Goal: Task Accomplishment & Management: Manage account settings

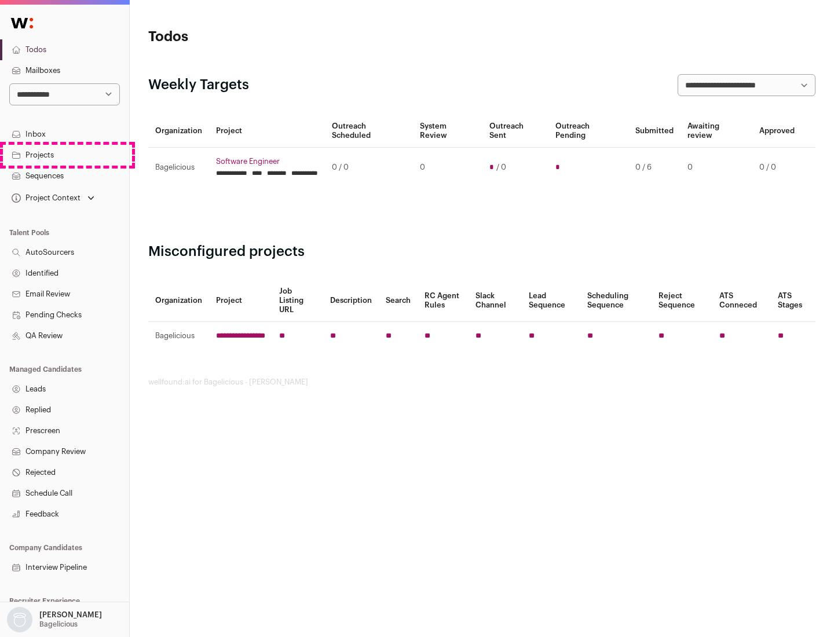
click at [64, 155] on link "Projects" at bounding box center [64, 155] width 129 height 21
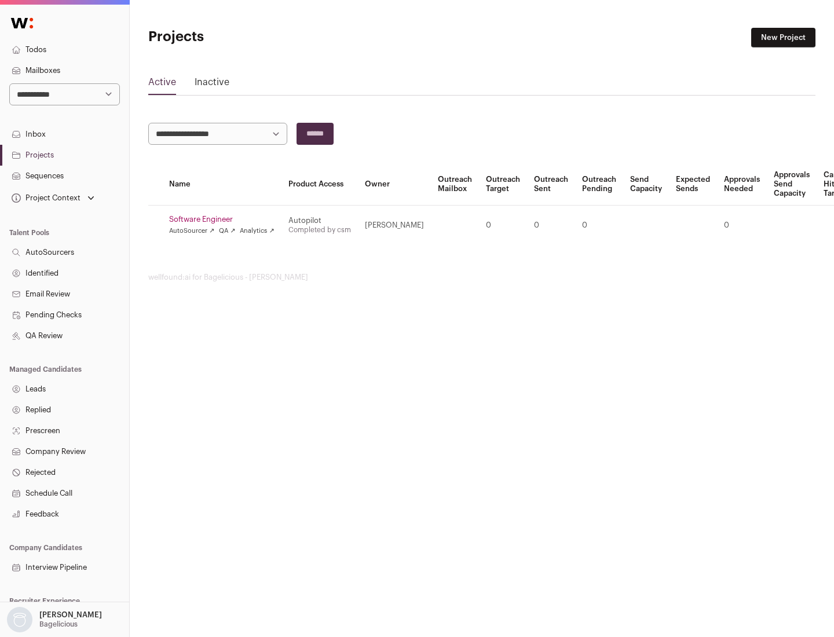
click at [225, 220] on link "Software Engineer" at bounding box center [221, 219] width 105 height 9
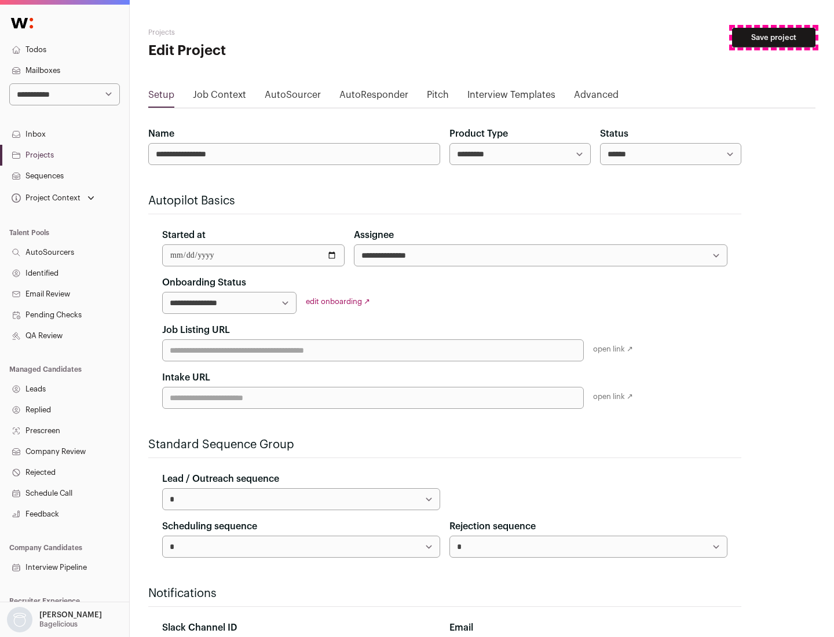
click at [774, 38] on button "Save project" at bounding box center [773, 38] width 83 height 20
